Goal: Task Accomplishment & Management: Manage account settings

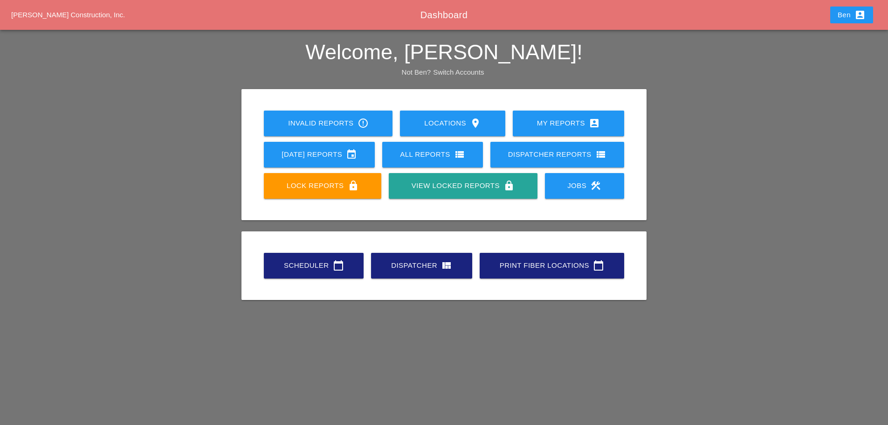
click at [859, 5] on div "Ben account_box" at bounding box center [851, 15] width 50 height 22
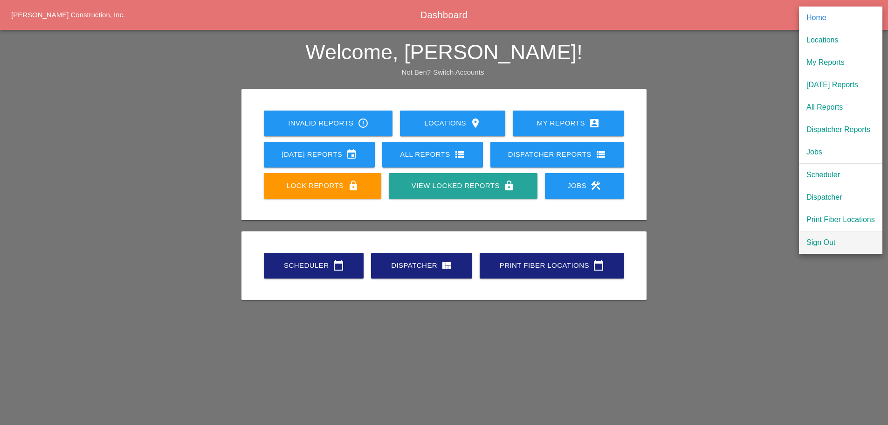
click at [813, 249] on link "Sign Out" at bounding box center [840, 242] width 83 height 22
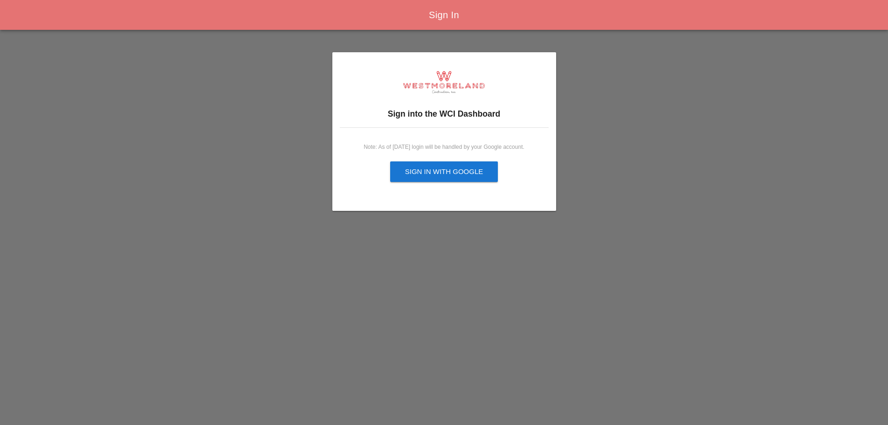
click at [447, 173] on div "Sign in with Google" at bounding box center [444, 171] width 78 height 11
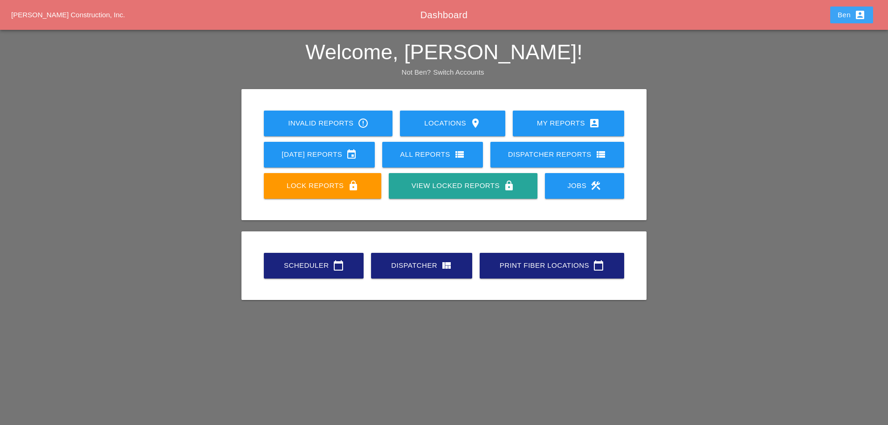
click at [851, 16] on div "Ben account_box" at bounding box center [852, 14] width 28 height 11
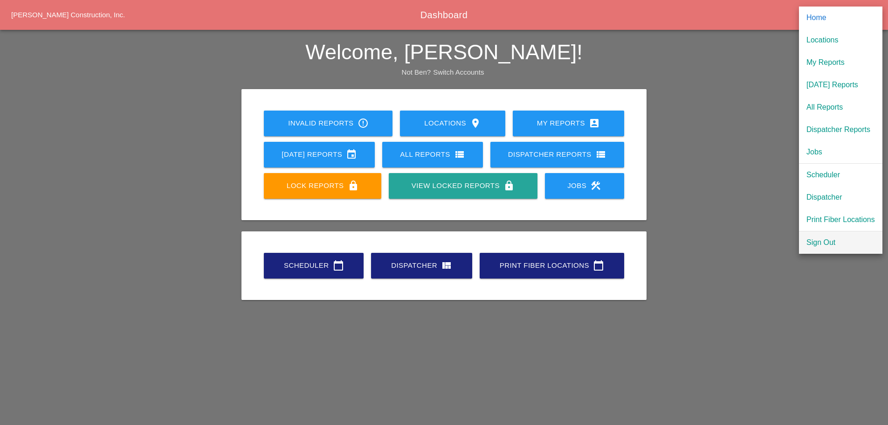
click at [825, 239] on div "Sign Out" at bounding box center [840, 242] width 69 height 11
